Goal: Task Accomplishment & Management: Manage account settings

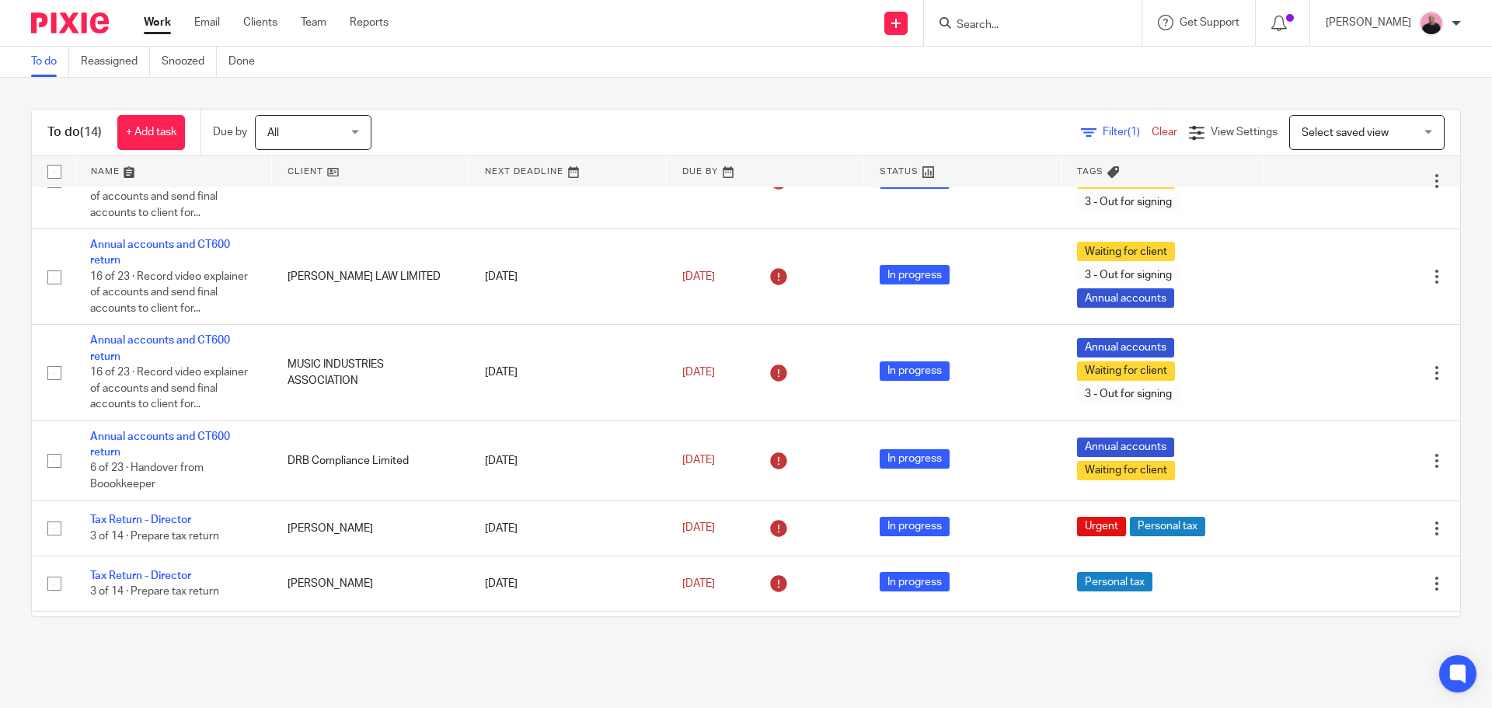
scroll to position [544, 0]
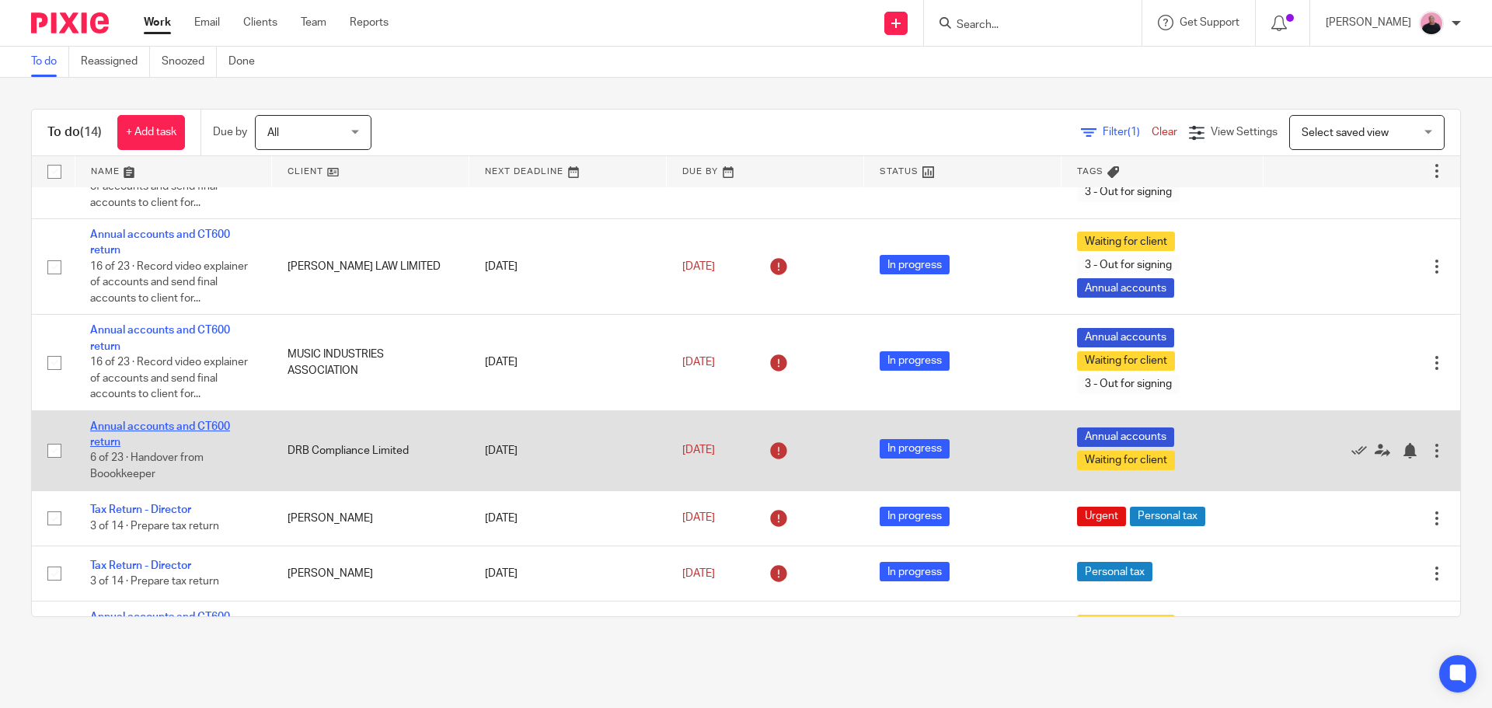
click at [199, 441] on link "Annual accounts and CT600 return" at bounding box center [160, 434] width 140 height 26
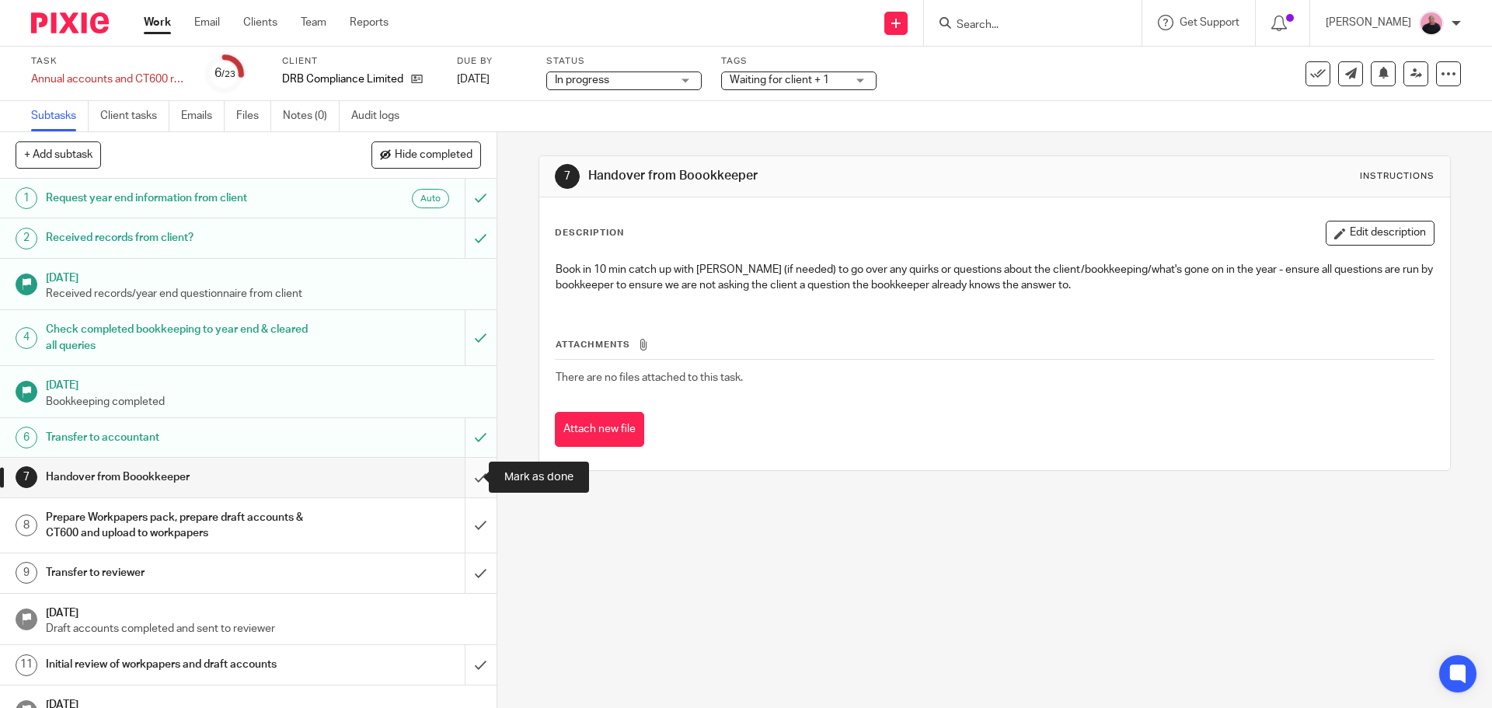
click at [461, 473] on input "submit" at bounding box center [248, 477] width 497 height 39
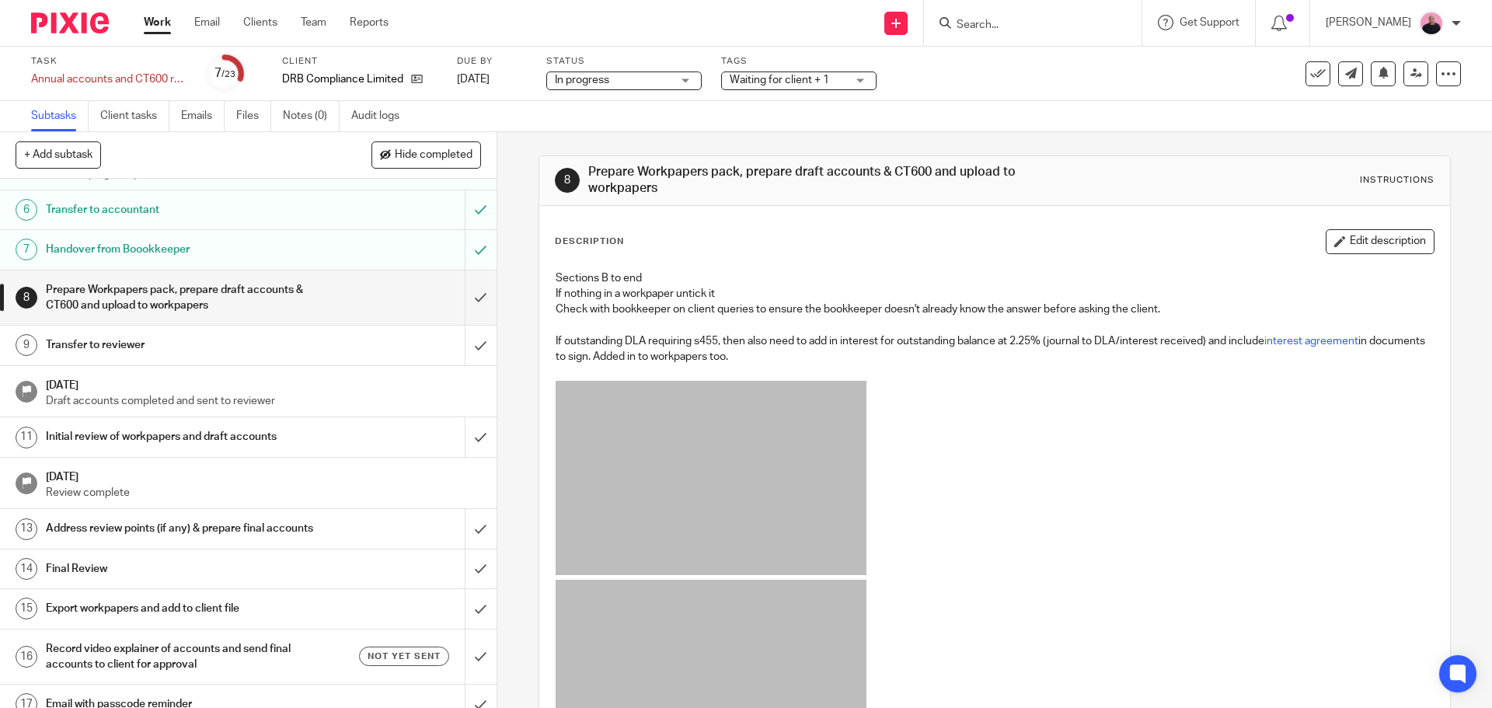
scroll to position [233, 0]
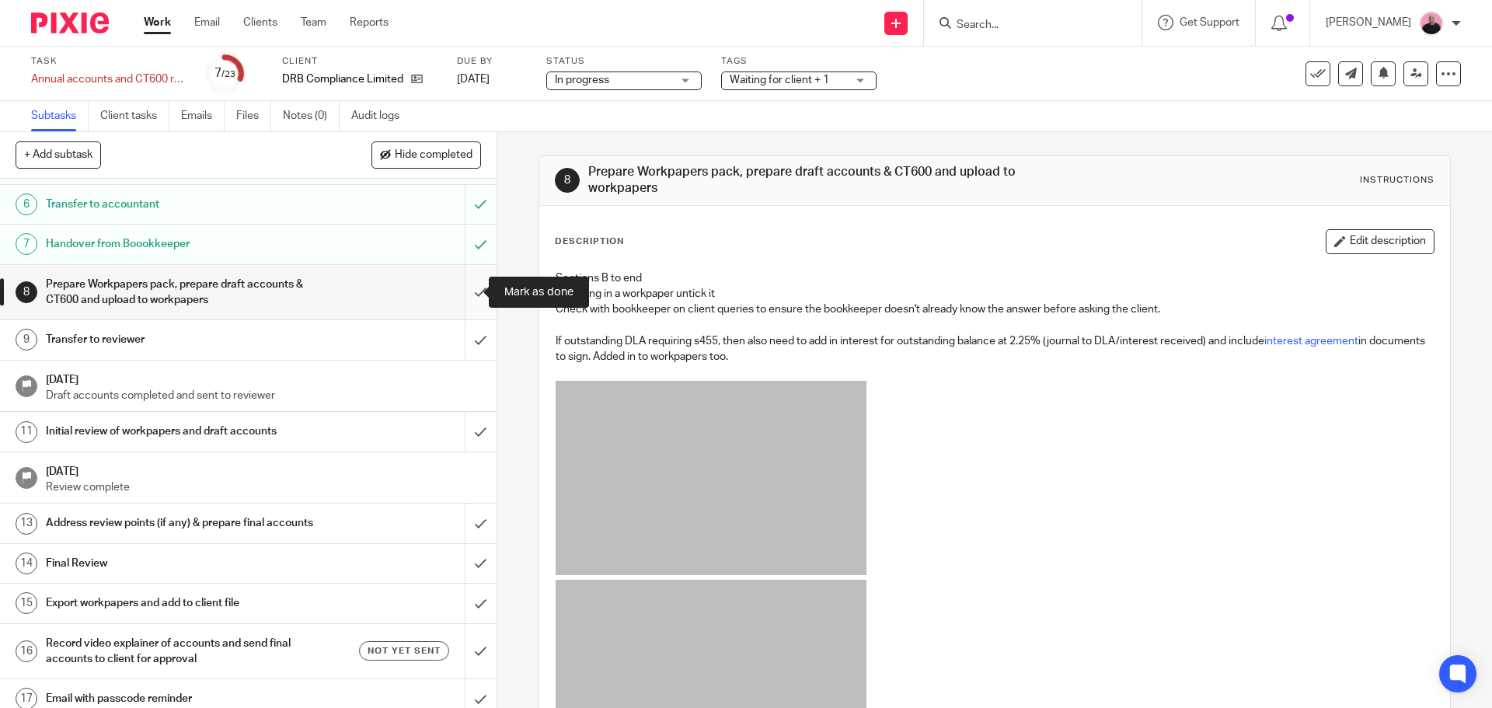
click at [469, 291] on input "submit" at bounding box center [248, 292] width 497 height 55
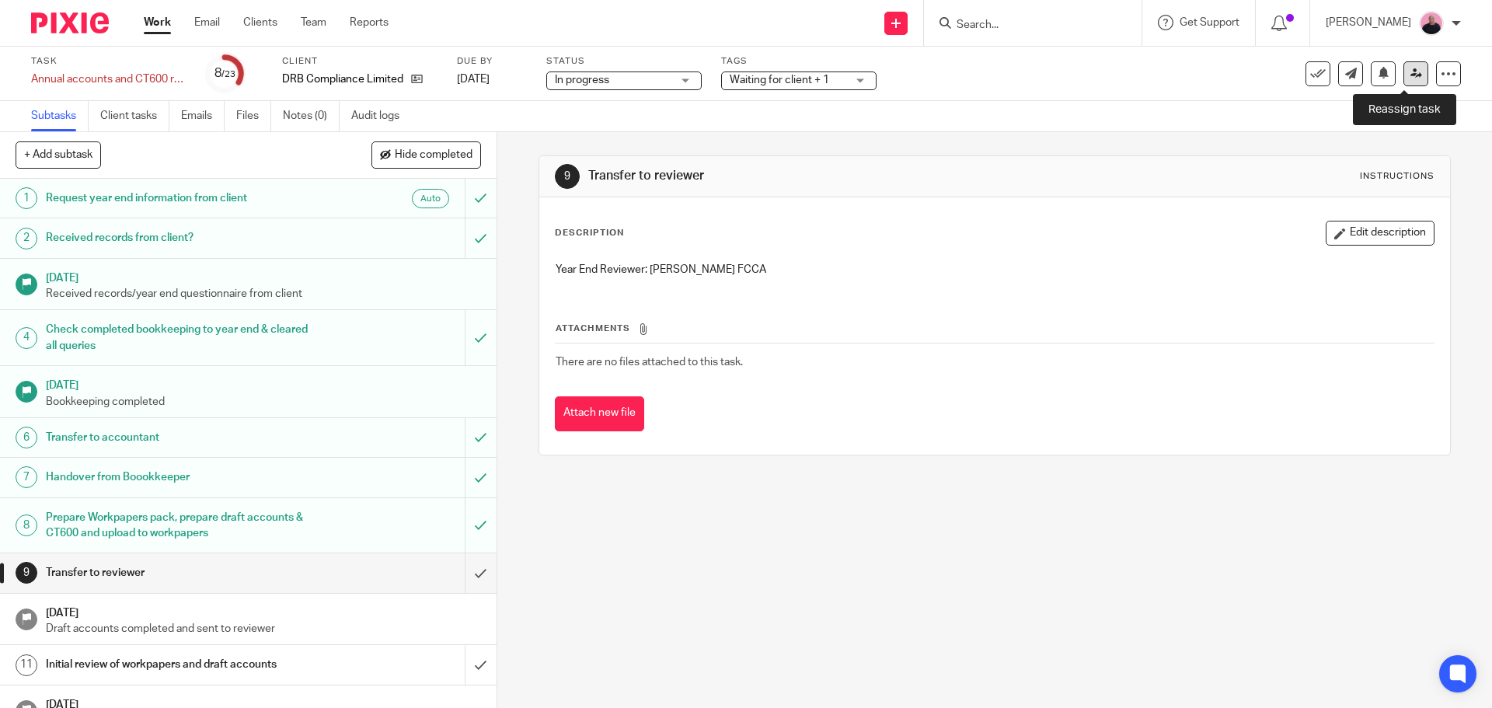
click at [1411, 73] on icon at bounding box center [1417, 74] width 12 height 12
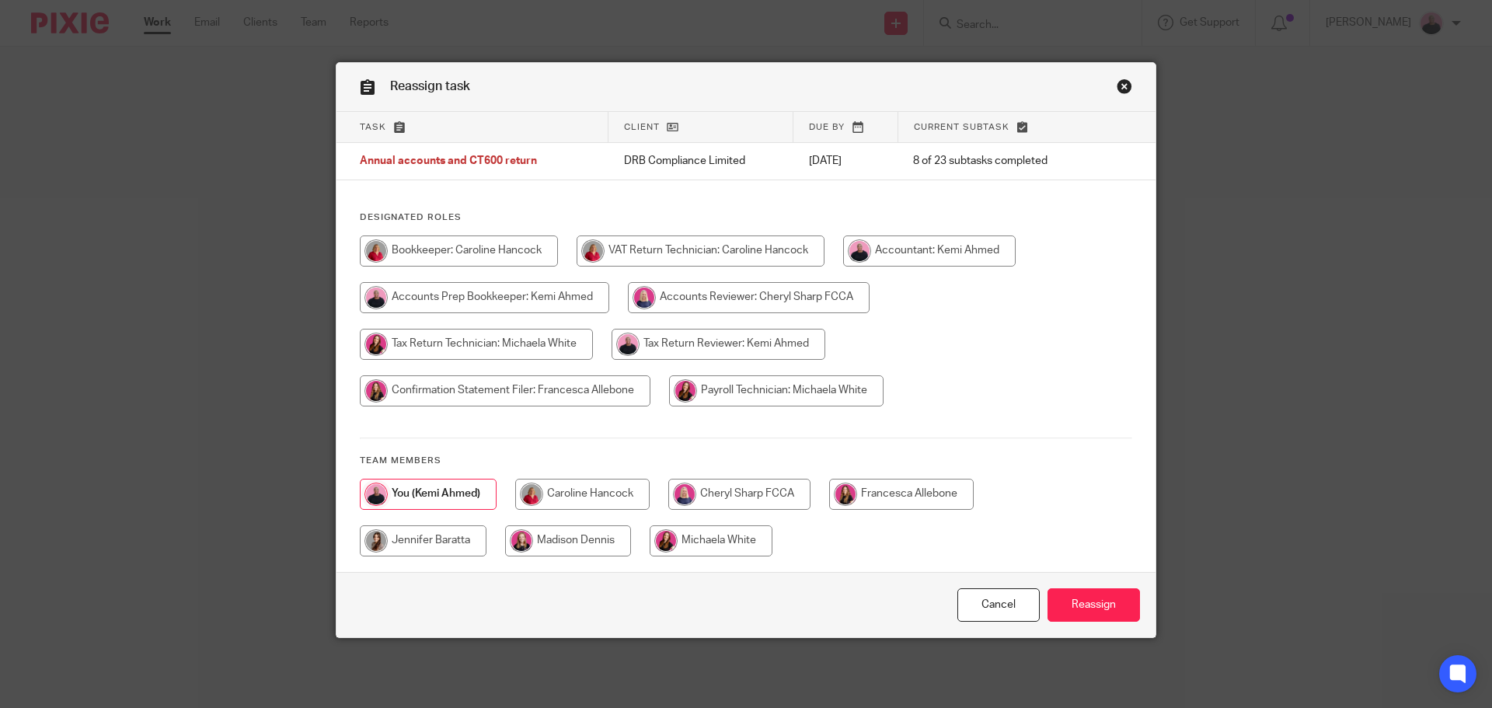
click at [721, 501] on input "radio" at bounding box center [739, 494] width 142 height 31
radio input "true"
click at [1066, 612] on input "Reassign" at bounding box center [1094, 604] width 92 height 33
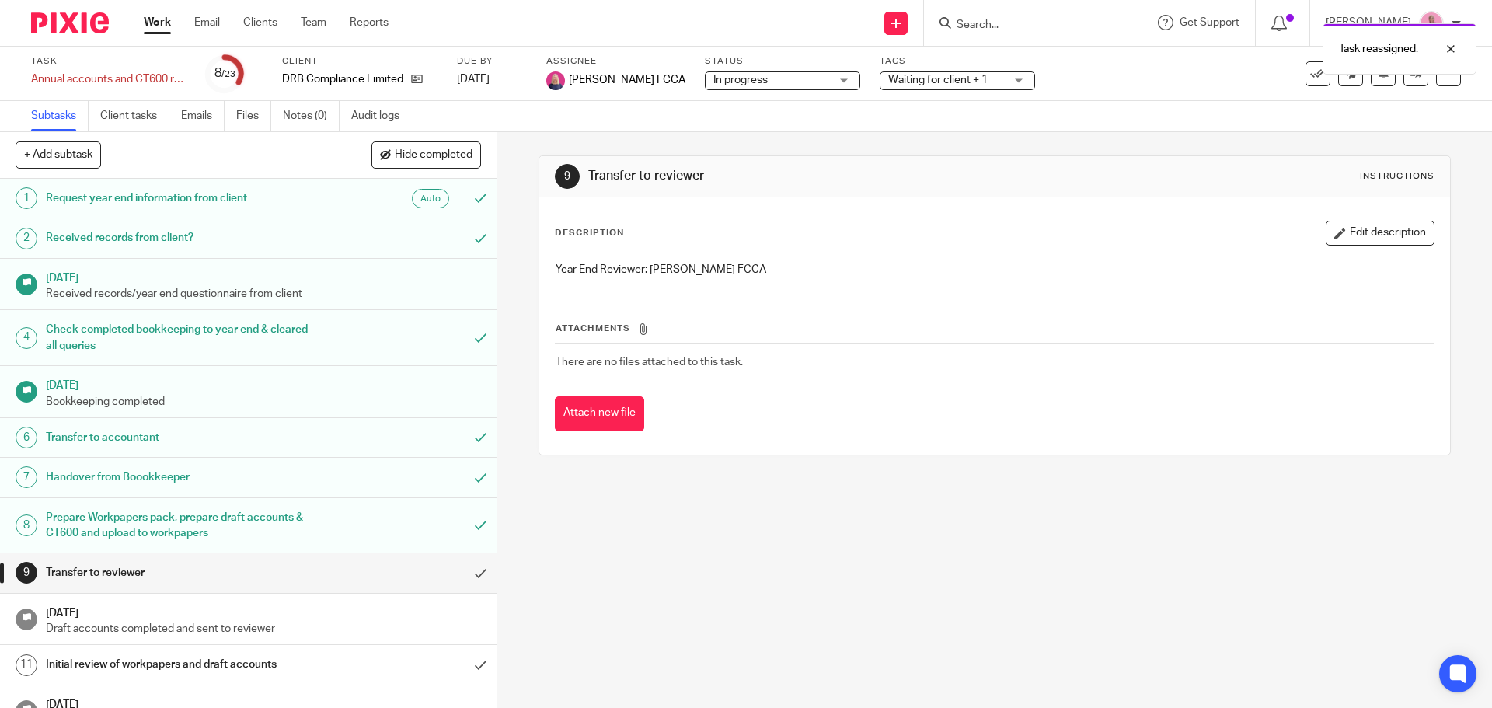
click at [147, 21] on link "Work" at bounding box center [157, 23] width 27 height 16
